Goal: Book appointment/travel/reservation

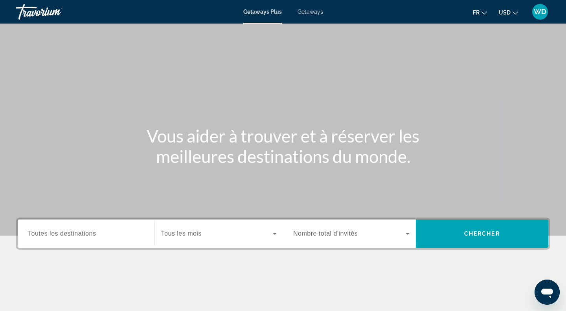
click at [312, 14] on span "Getaways" at bounding box center [310, 12] width 26 height 6
click at [97, 228] on div "Search widget" at bounding box center [86, 234] width 116 height 22
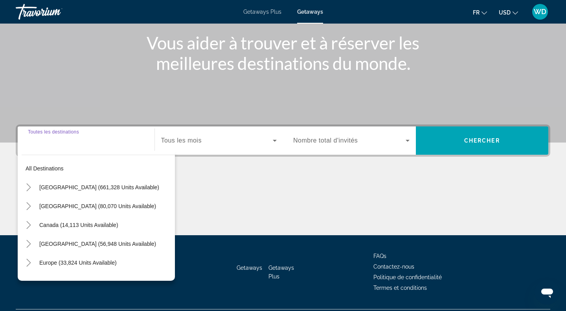
scroll to position [114, 0]
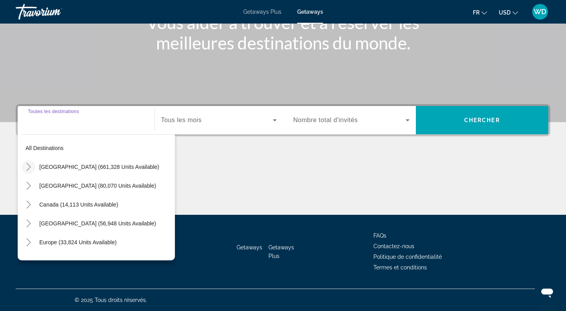
click at [25, 166] on icon "Toggle United States (661,328 units available)" at bounding box center [29, 167] width 8 height 8
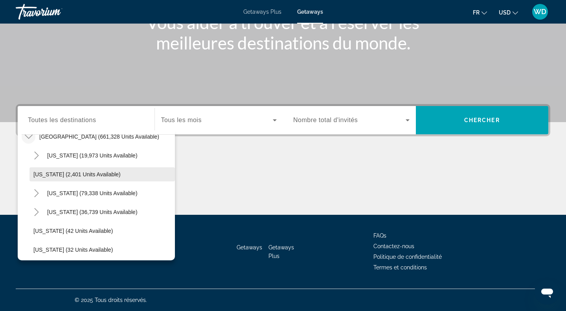
scroll to position [0, 0]
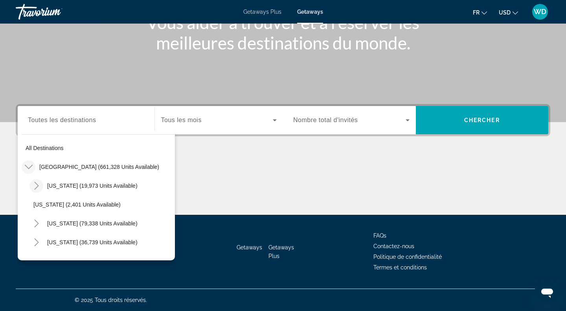
click at [38, 186] on icon "Toggle Arizona (19,973 units available)" at bounding box center [37, 186] width 8 height 8
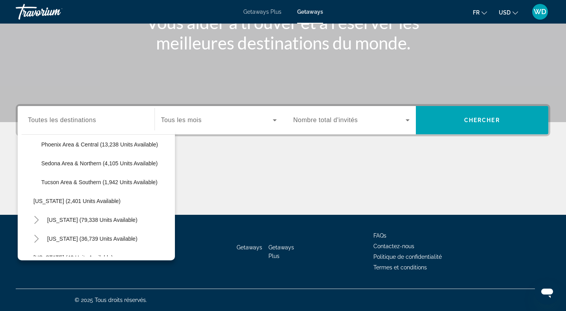
scroll to position [89, 0]
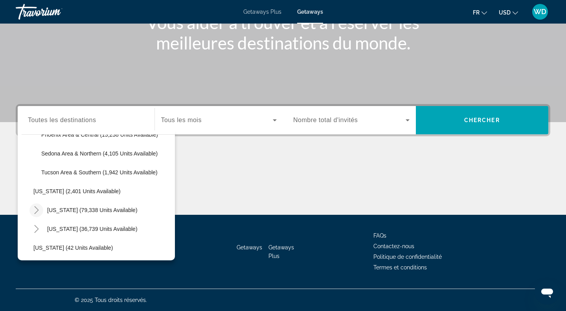
click at [36, 211] on icon "Toggle California (79,338 units available)" at bounding box center [37, 210] width 8 height 8
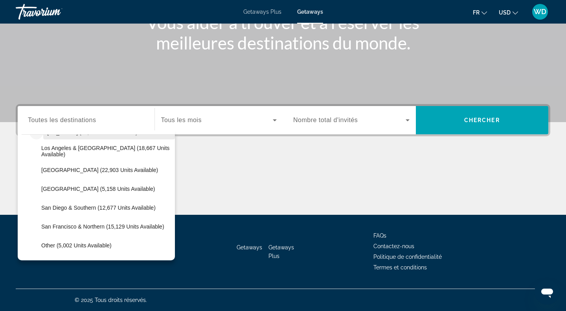
scroll to position [172, 0]
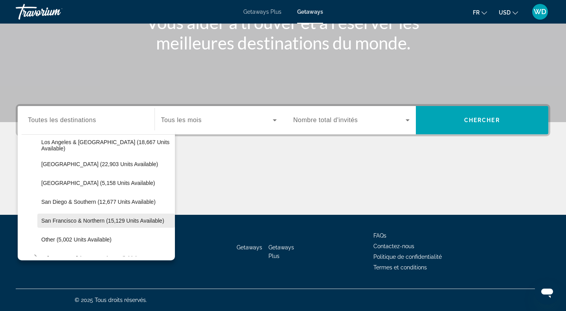
click at [96, 213] on span "Search widget" at bounding box center [105, 220] width 137 height 19
type input "**********"
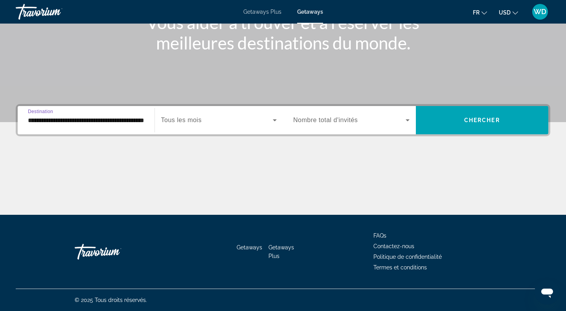
click at [394, 114] on div "Search widget" at bounding box center [351, 120] width 116 height 22
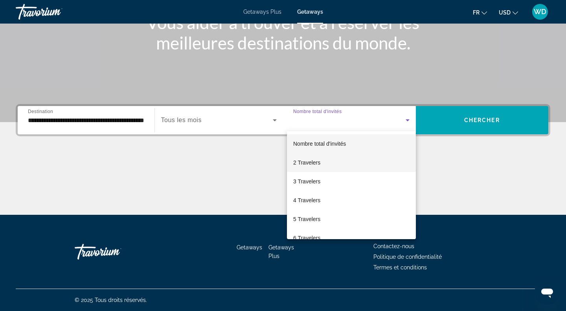
click at [342, 169] on mat-option "2 Travelers" at bounding box center [351, 162] width 129 height 19
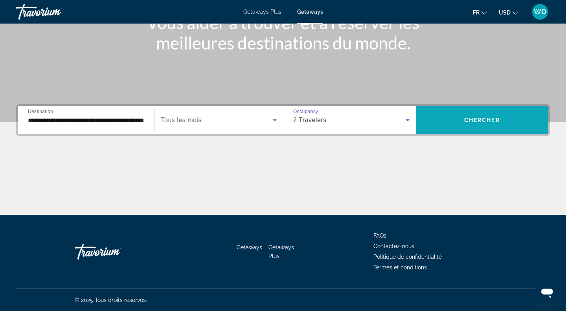
click at [477, 112] on span "Search widget" at bounding box center [482, 120] width 133 height 19
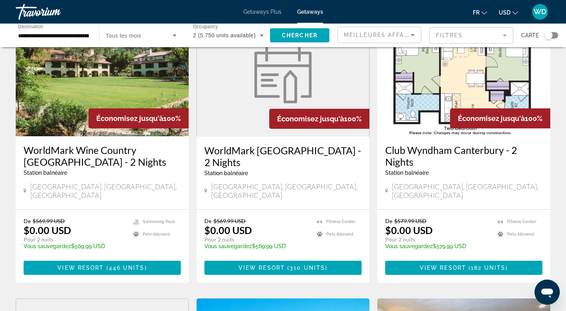
scroll to position [64, 0]
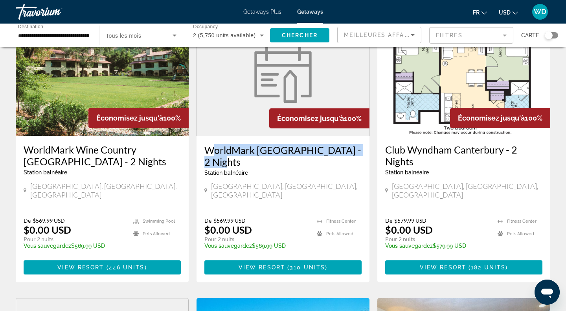
drag, startPoint x: 202, startPoint y: 148, endPoint x: 357, endPoint y: 155, distance: 155.7
click at [357, 155] on div "WorldMark [GEOGRAPHIC_DATA] - 2 Nights Station balnéaire - Ceci est une station…" at bounding box center [282, 172] width 173 height 73
click at [351, 153] on h3 "WorldMark [GEOGRAPHIC_DATA] - 2 Nights" at bounding box center [282, 156] width 157 height 24
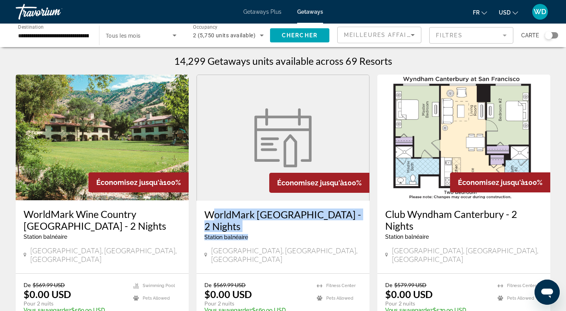
drag, startPoint x: 203, startPoint y: 212, endPoint x: 339, endPoint y: 225, distance: 136.6
click at [339, 225] on div "WorldMark [GEOGRAPHIC_DATA] - 2 Nights Station balnéaire - Ceci est une station…" at bounding box center [282, 237] width 173 height 73
click at [200, 211] on div "WorldMark [GEOGRAPHIC_DATA] - 2 Nights Station balnéaire - Ceci est une station…" at bounding box center [282, 237] width 173 height 73
drag, startPoint x: 203, startPoint y: 212, endPoint x: 361, endPoint y: 216, distance: 158.0
click at [361, 216] on div "WorldMark [GEOGRAPHIC_DATA] - 2 Nights Station balnéaire - Ceci est une station…" at bounding box center [282, 237] width 173 height 73
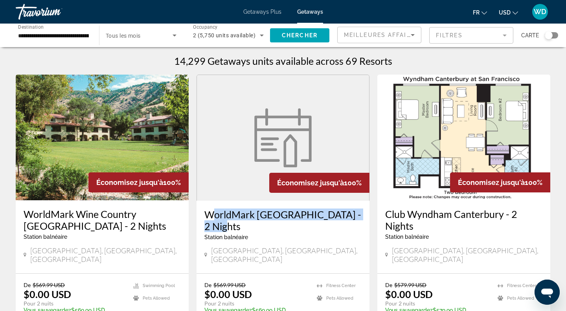
copy h3 "WorldMark [GEOGRAPHIC_DATA] - 2 Nights"
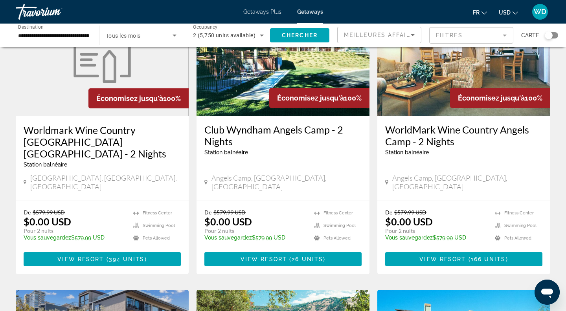
scroll to position [306, 0]
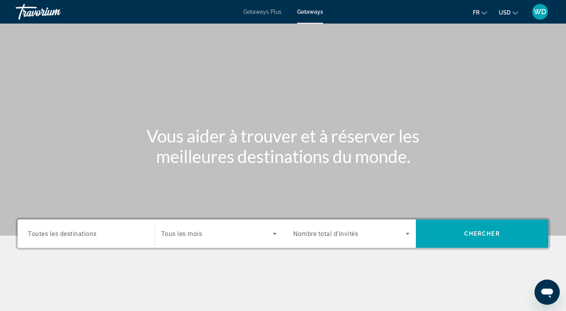
click at [113, 230] on input "Destination Toutes les destinations" at bounding box center [86, 233] width 116 height 9
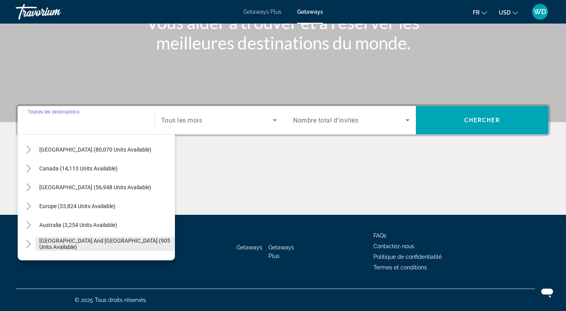
scroll to position [32, 0]
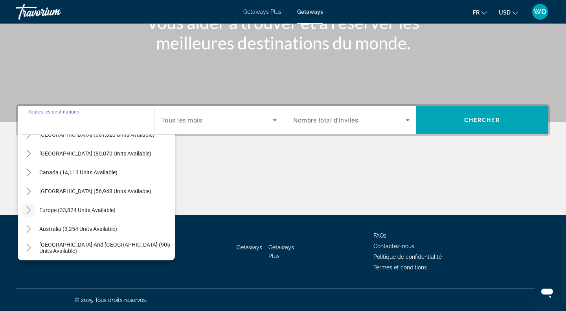
click at [29, 209] on icon "Toggle Europe (33,824 units available)" at bounding box center [28, 210] width 4 height 8
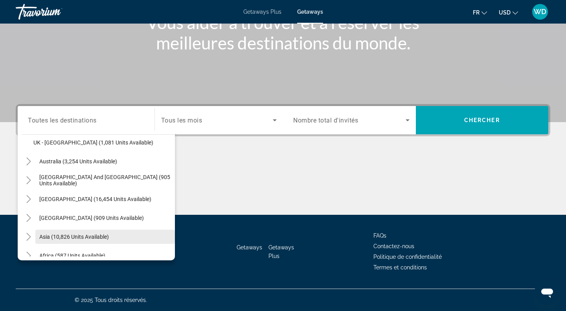
scroll to position [599, 0]
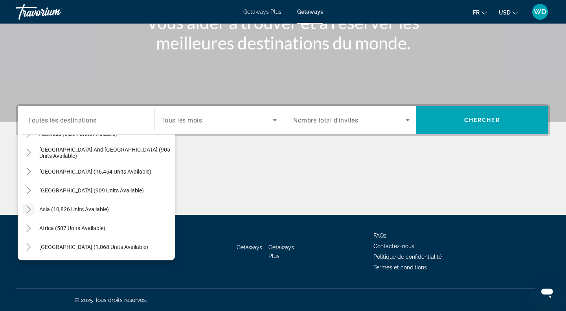
click at [30, 209] on icon "Toggle Asia (10,826 units available)" at bounding box center [28, 209] width 4 height 8
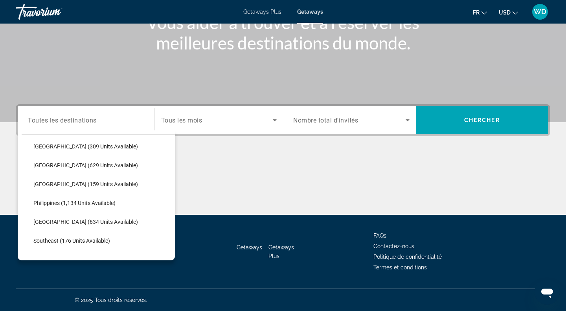
scroll to position [777, 0]
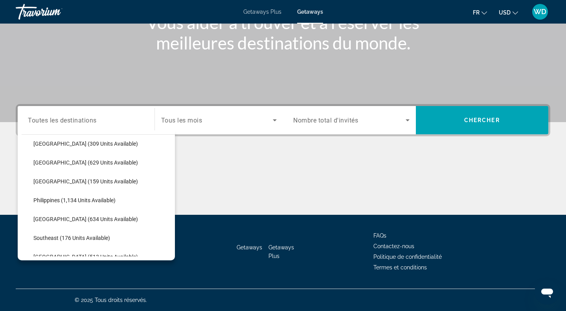
click at [84, 201] on span "Philippines (1,134 units available)" at bounding box center [74, 200] width 82 height 6
type input "**********"
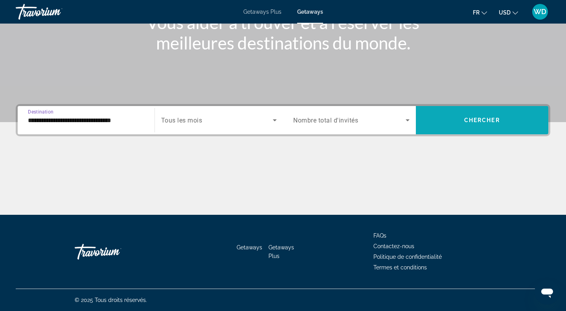
click at [437, 113] on span "Search widget" at bounding box center [482, 120] width 133 height 19
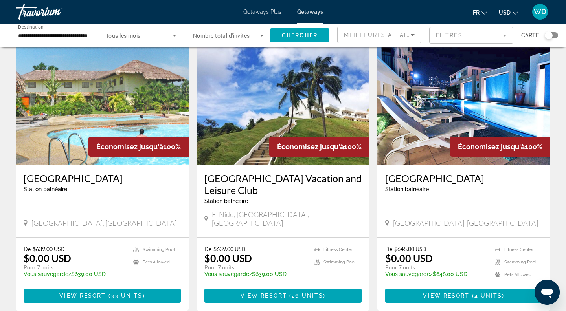
scroll to position [304, 0]
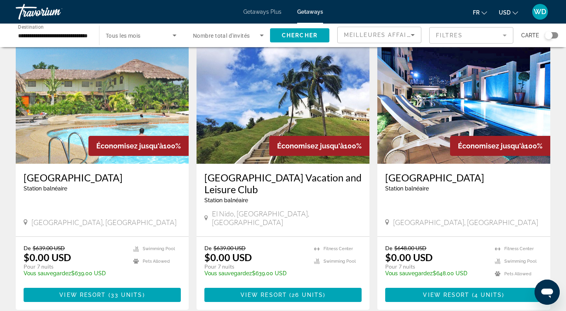
click at [486, 121] on img "Main content" at bounding box center [463, 101] width 173 height 126
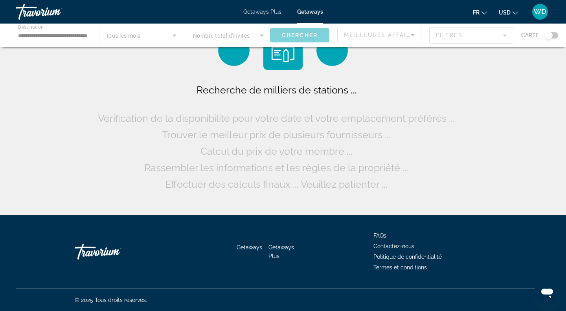
click at [86, 37] on div "Main content" at bounding box center [283, 36] width 566 height 24
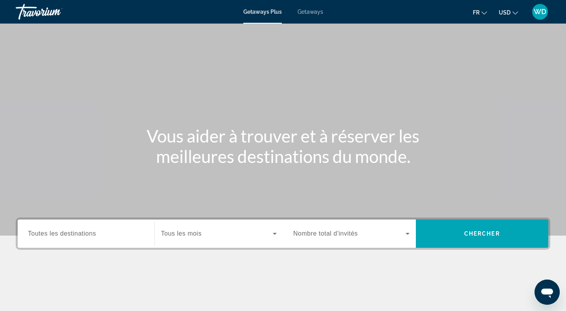
click at [48, 237] on span "Toutes les destinations" at bounding box center [62, 233] width 68 height 7
click at [48, 237] on input "Destination Toutes les destinations" at bounding box center [86, 233] width 116 height 9
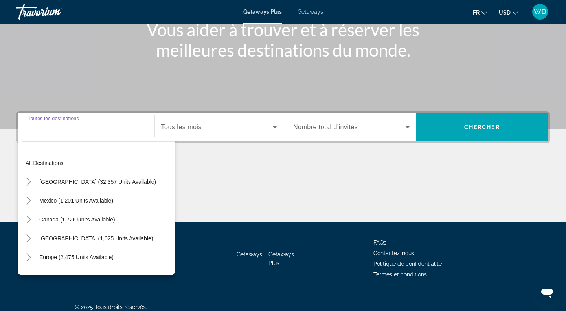
scroll to position [114, 0]
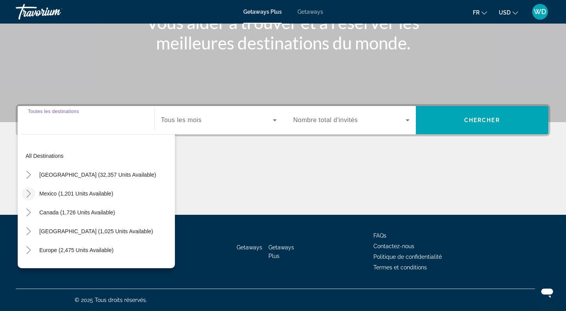
click at [31, 194] on icon "Toggle Mexico (1,201 units available)" at bounding box center [29, 194] width 8 height 8
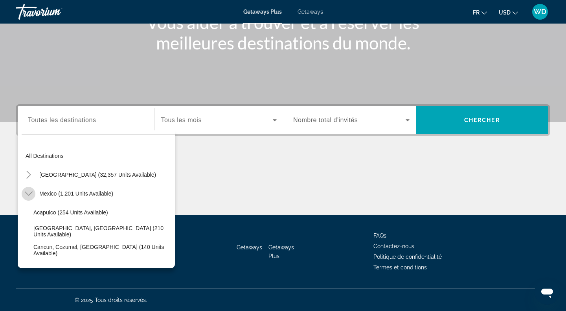
scroll to position [42, 0]
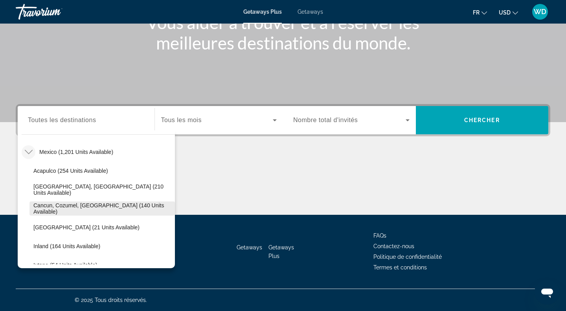
click at [77, 203] on span "Search widget" at bounding box center [101, 208] width 145 height 19
type input "**********"
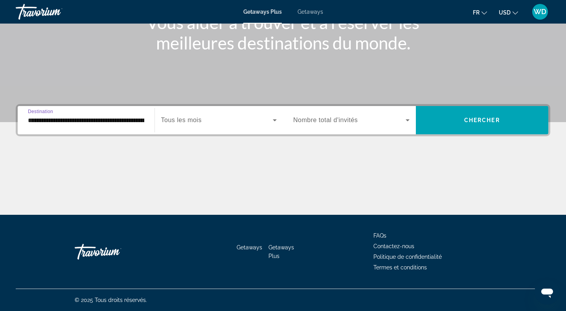
click at [401, 127] on div "Search widget" at bounding box center [351, 120] width 116 height 22
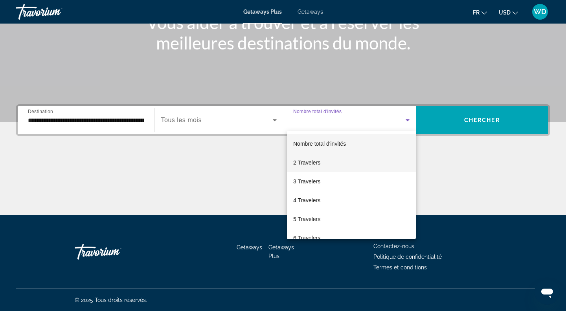
click at [351, 158] on mat-option "2 Travelers" at bounding box center [351, 162] width 129 height 19
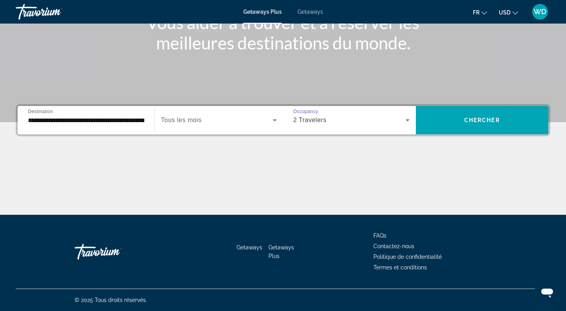
click at [274, 122] on icon "Search widget" at bounding box center [274, 119] width 9 height 9
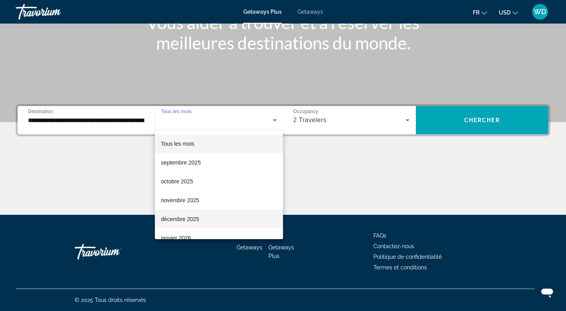
click at [195, 218] on span "décembre 2025" at bounding box center [180, 218] width 38 height 9
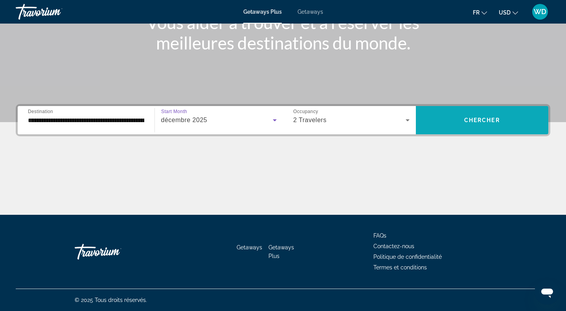
click at [526, 110] on span "Search widget" at bounding box center [482, 120] width 133 height 28
